Goal: Task Accomplishment & Management: Manage account settings

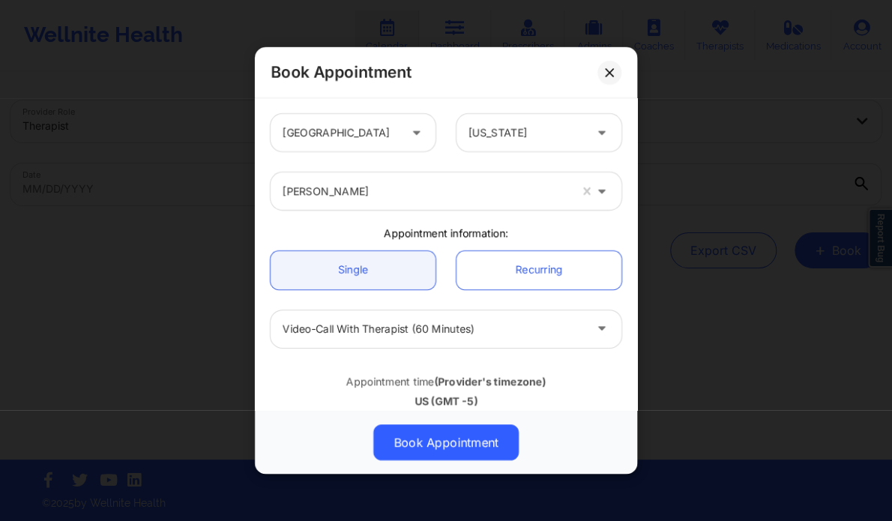
scroll to position [385, 0]
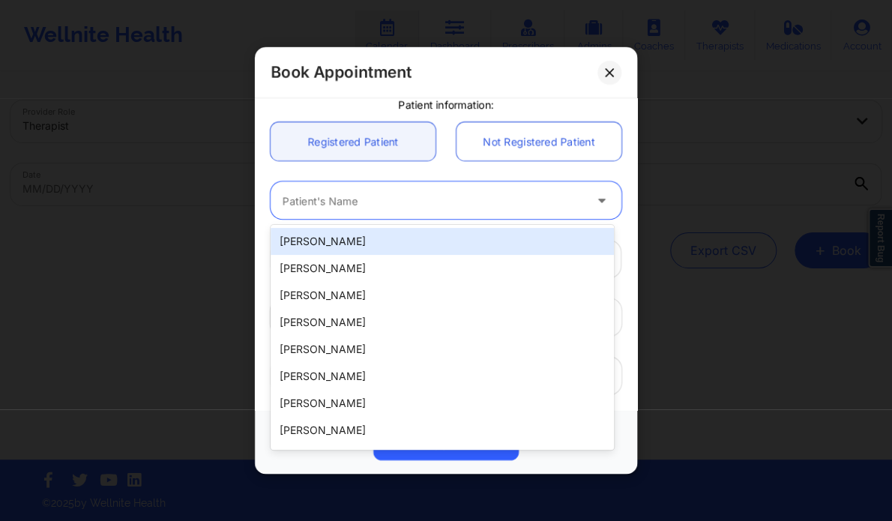
click at [346, 208] on div at bounding box center [433, 201] width 301 height 18
paste input "[PERSON_NAME]"
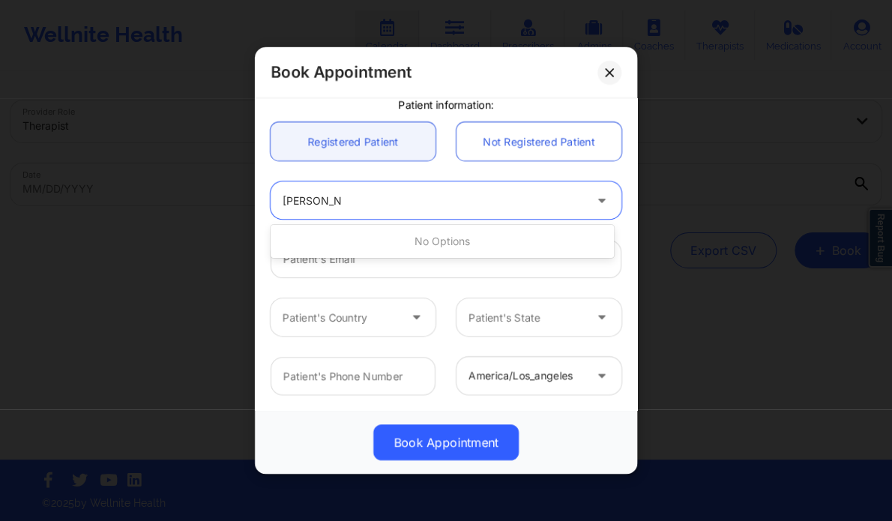
type input "[PERSON_NAME]"
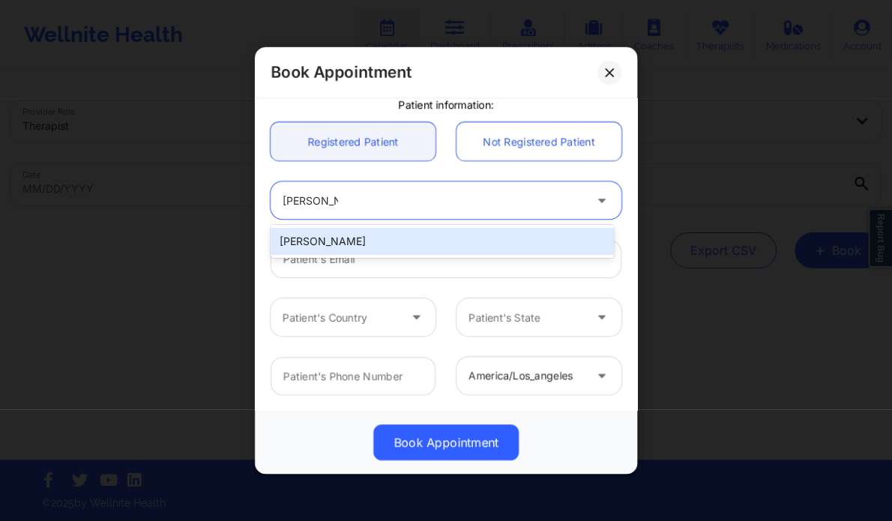
click at [329, 230] on div "Marc Fiore" at bounding box center [442, 241] width 343 height 27
type input "mfiore@wm.com"
type input "+15182034603"
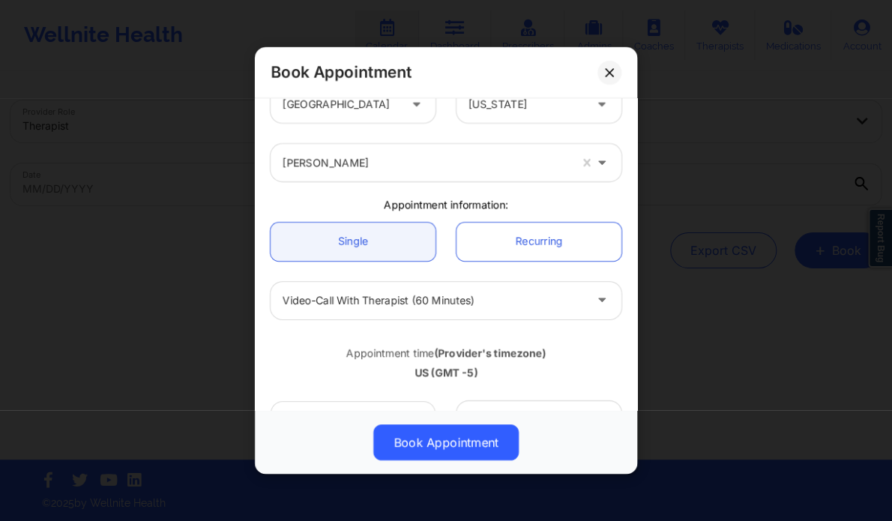
scroll to position [0, 0]
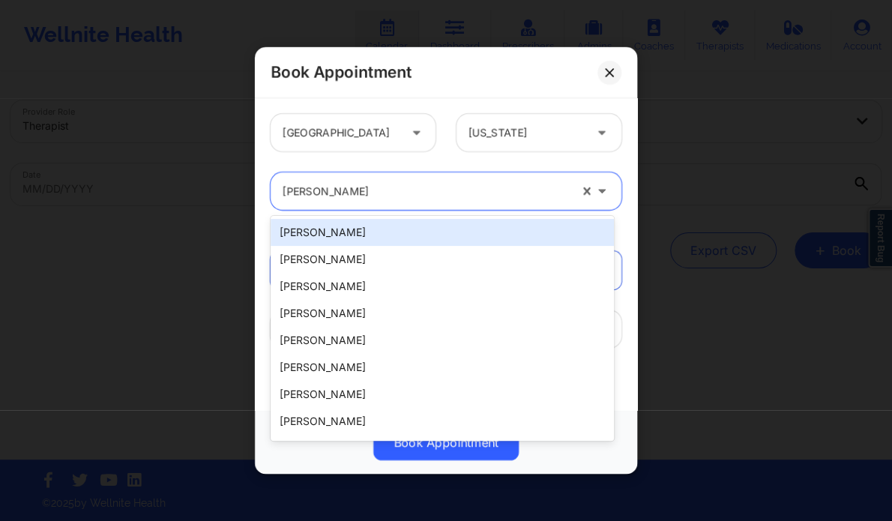
click at [360, 189] on div at bounding box center [426, 191] width 286 height 18
paste input "Tyishia James"
type input "Tyishia James"
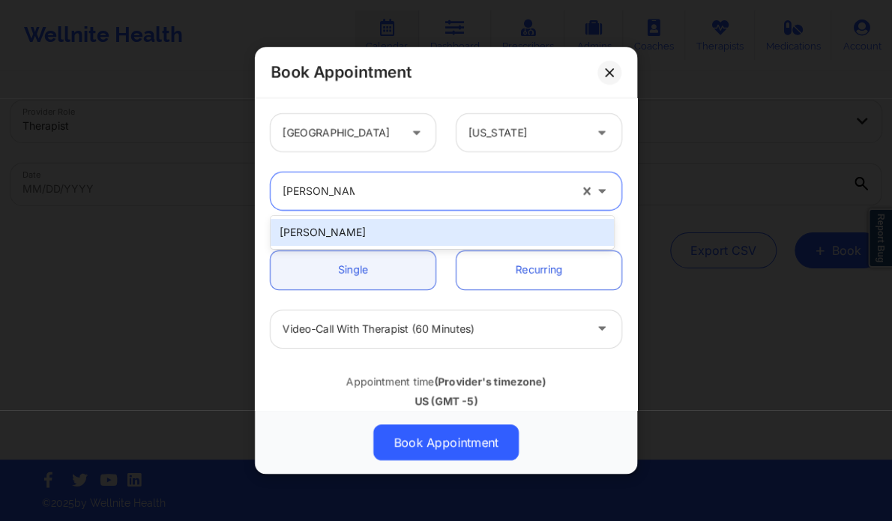
click at [389, 229] on div "Tyishia James" at bounding box center [442, 232] width 343 height 27
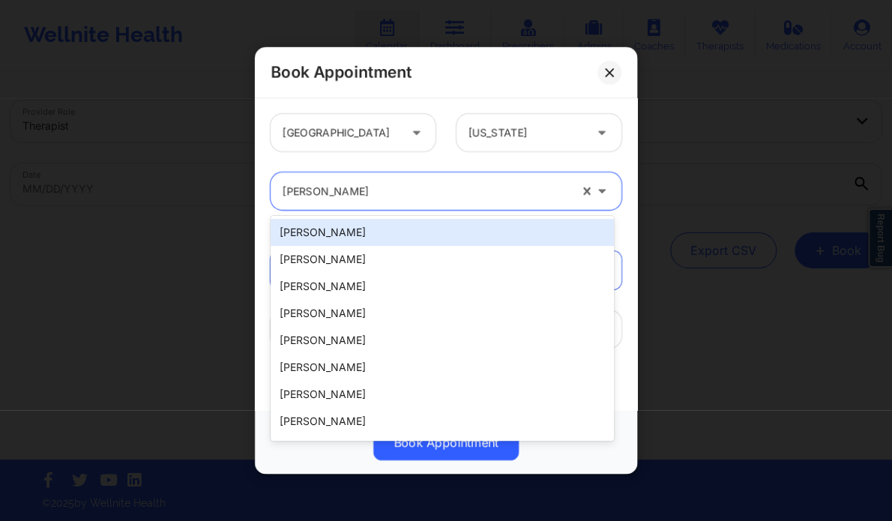
click at [450, 202] on div "Tyishia James" at bounding box center [426, 190] width 286 height 37
paste input "[PERSON_NAME]"
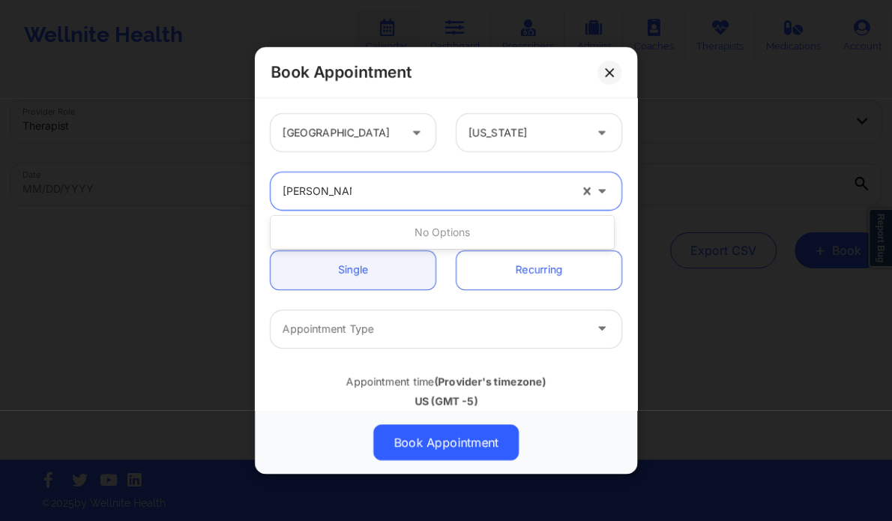
type input "[PERSON_NAME]"
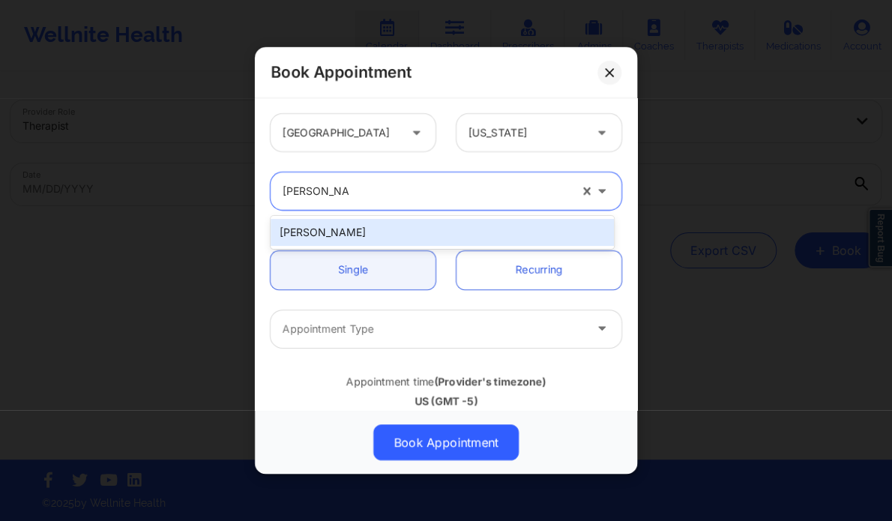
click at [399, 229] on div "[PERSON_NAME]" at bounding box center [442, 232] width 343 height 27
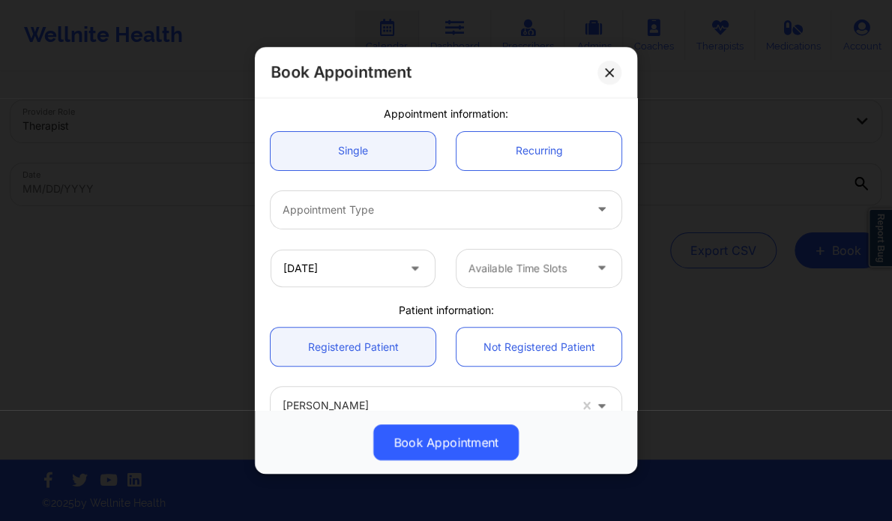
scroll to position [120, 0]
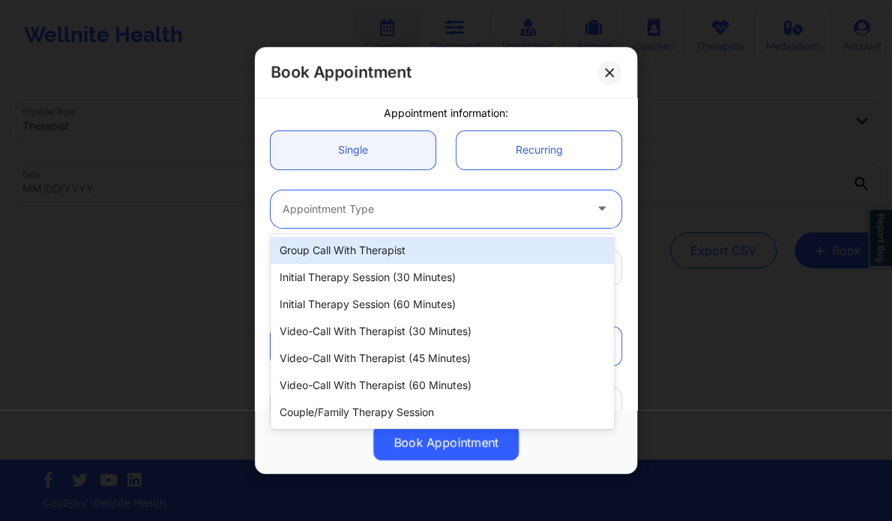
click at [386, 209] on div at bounding box center [433, 209] width 301 height 18
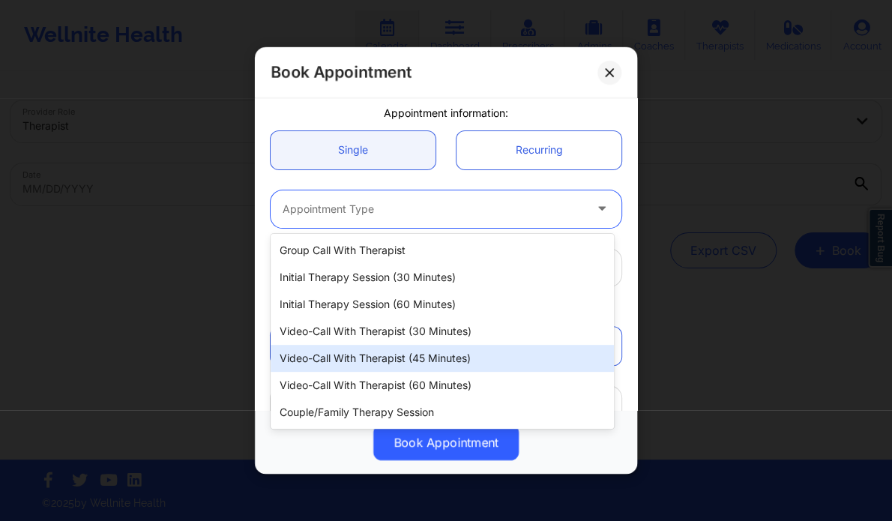
click at [445, 359] on div "Video-Call with Therapist (45 minutes)" at bounding box center [442, 358] width 343 height 27
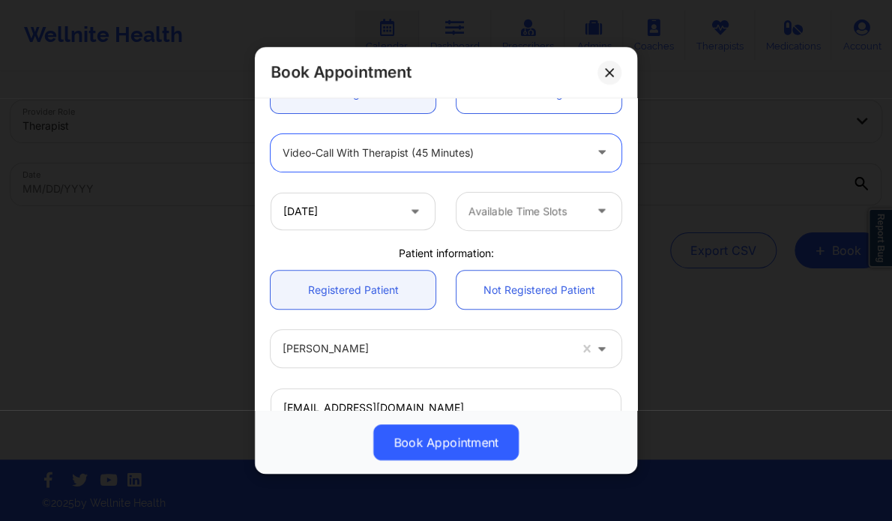
scroll to position [179, 0]
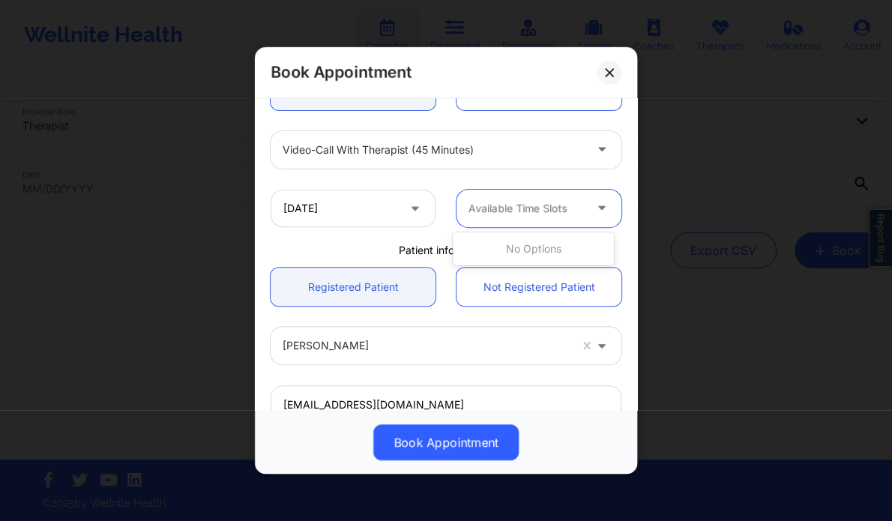
click at [534, 210] on div at bounding box center [526, 208] width 115 height 18
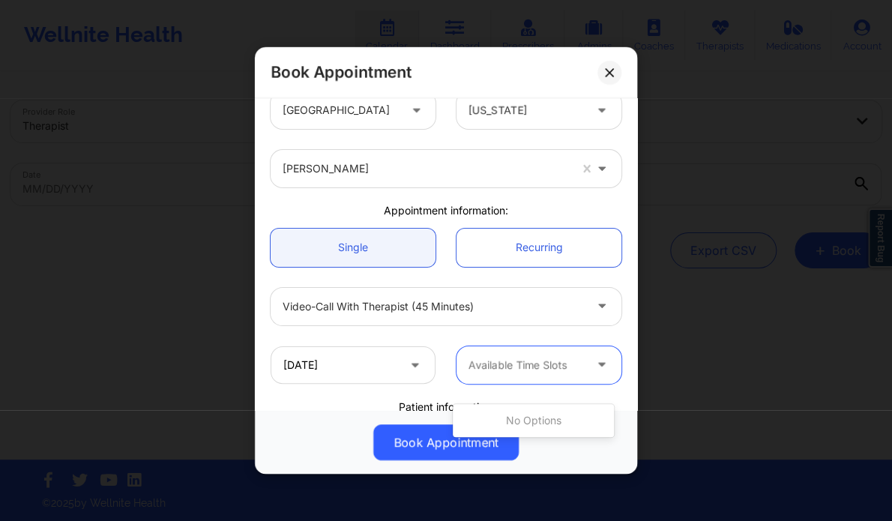
scroll to position [0, 0]
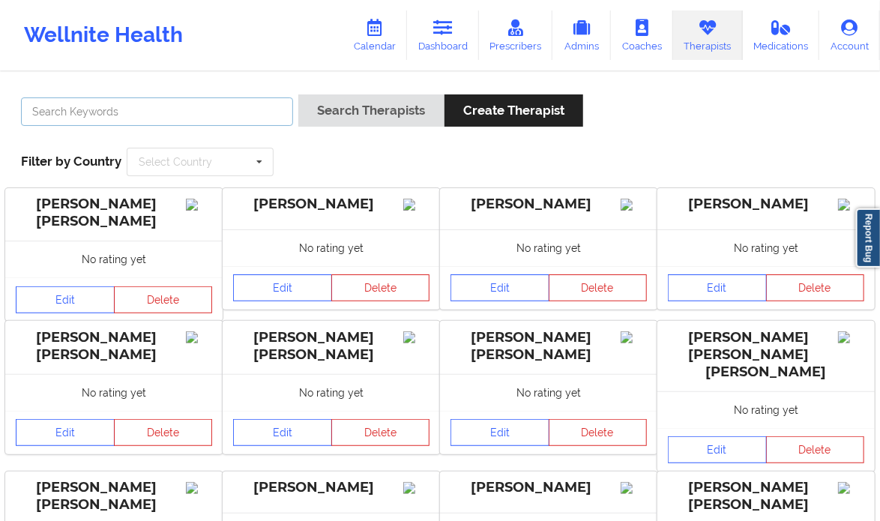
click at [223, 113] on input "text" at bounding box center [157, 111] width 272 height 28
type input "T"
paste input "Dr [PERSON_NAME]"
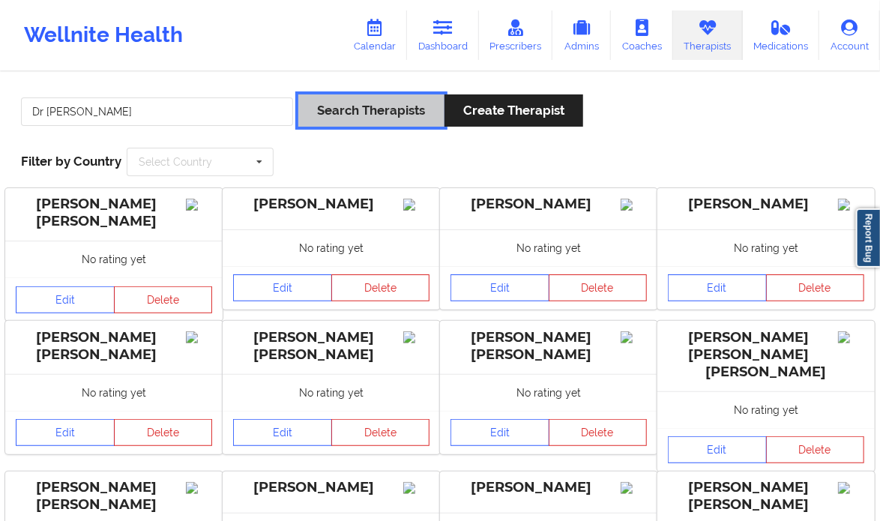
click at [376, 115] on button "Search Therapists" at bounding box center [370, 110] width 145 height 32
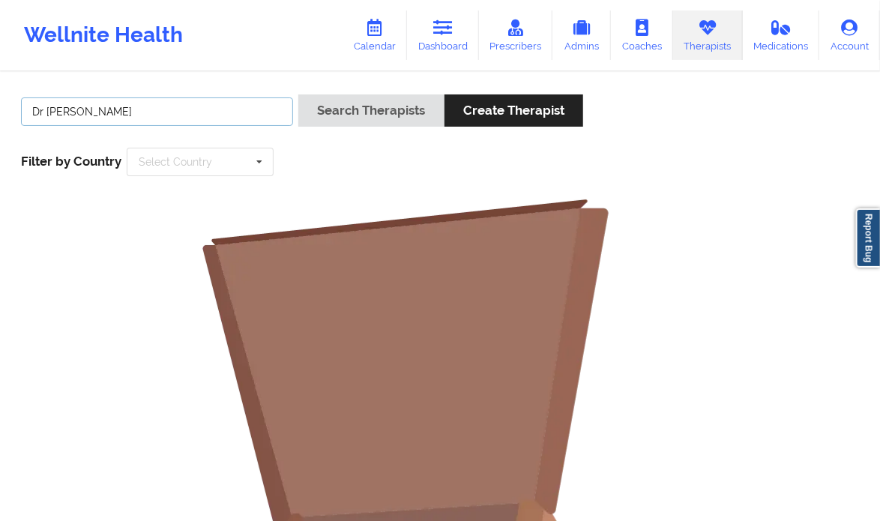
drag, startPoint x: 41, startPoint y: 110, endPoint x: -8, endPoint y: 114, distance: 49.6
click at [0, 114] on html "Wellnite Health Calendar Dashboard Prescribers Admins Coaches Therapists Medica…" at bounding box center [440, 260] width 880 height 521
click at [711, 41] on link "Therapists" at bounding box center [708, 34] width 70 height 49
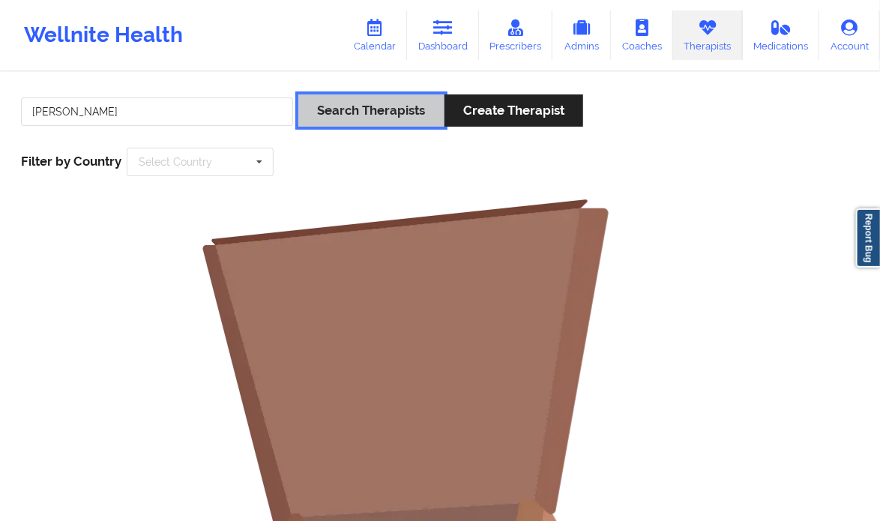
click at [345, 118] on button "Search Therapists" at bounding box center [370, 110] width 145 height 32
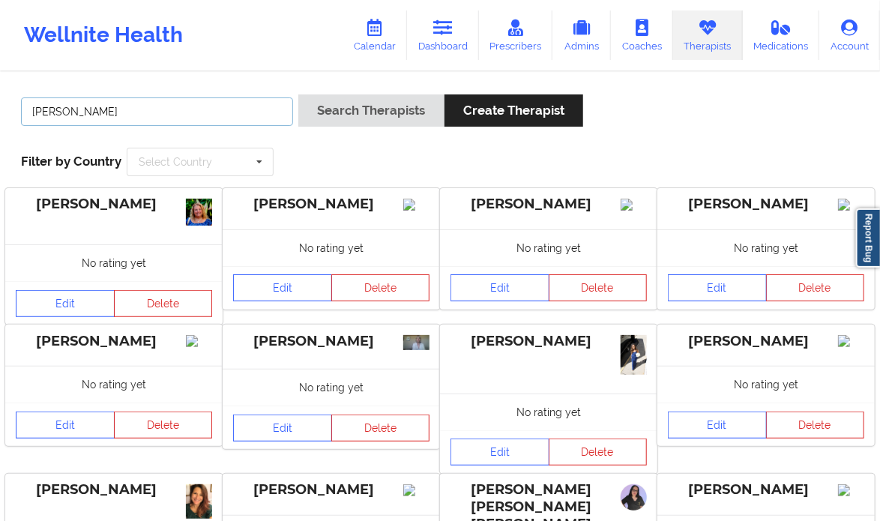
click at [191, 115] on input "[PERSON_NAME]" at bounding box center [157, 111] width 272 height 28
paste input "[PERSON_NAME]"
type input "[PERSON_NAME]"
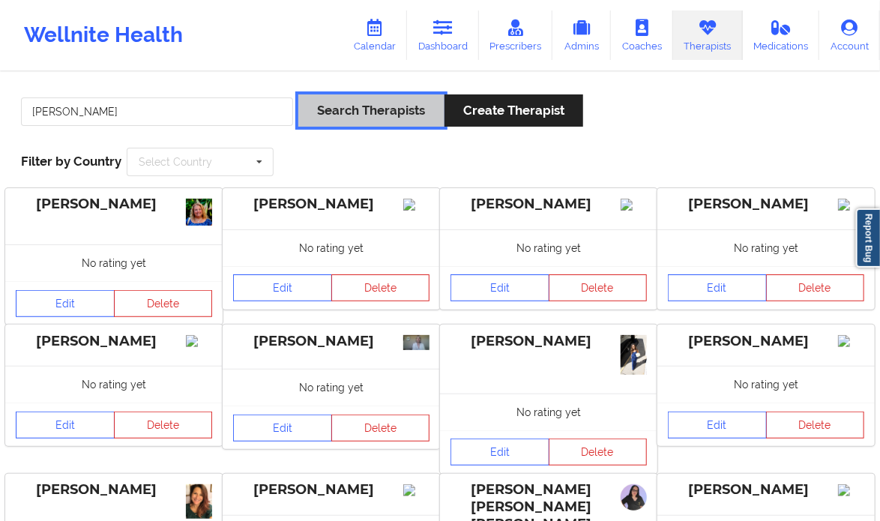
click at [378, 110] on button "Search Therapists" at bounding box center [370, 110] width 145 height 32
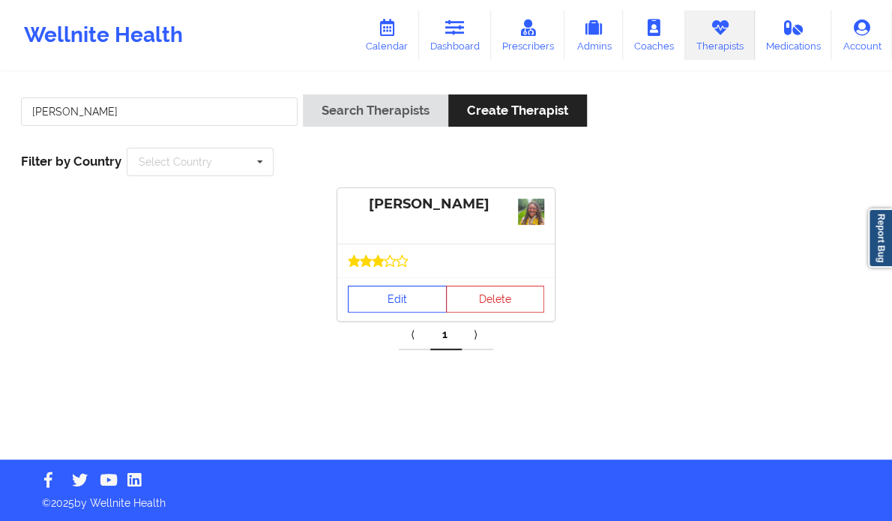
click at [389, 309] on link "Edit" at bounding box center [397, 299] width 99 height 27
